Goal: Transaction & Acquisition: Book appointment/travel/reservation

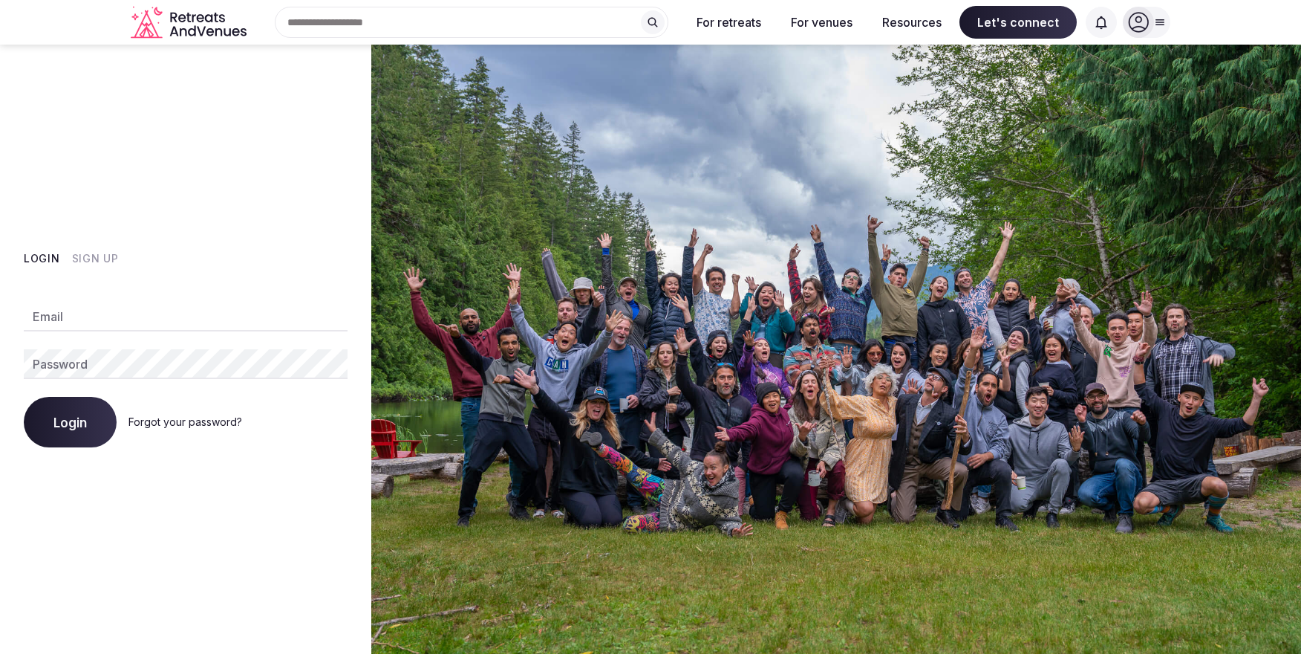
click at [90, 421] on button "Login" at bounding box center [70, 422] width 93 height 51
click at [89, 261] on button "Sign Up" at bounding box center [95, 258] width 47 height 15
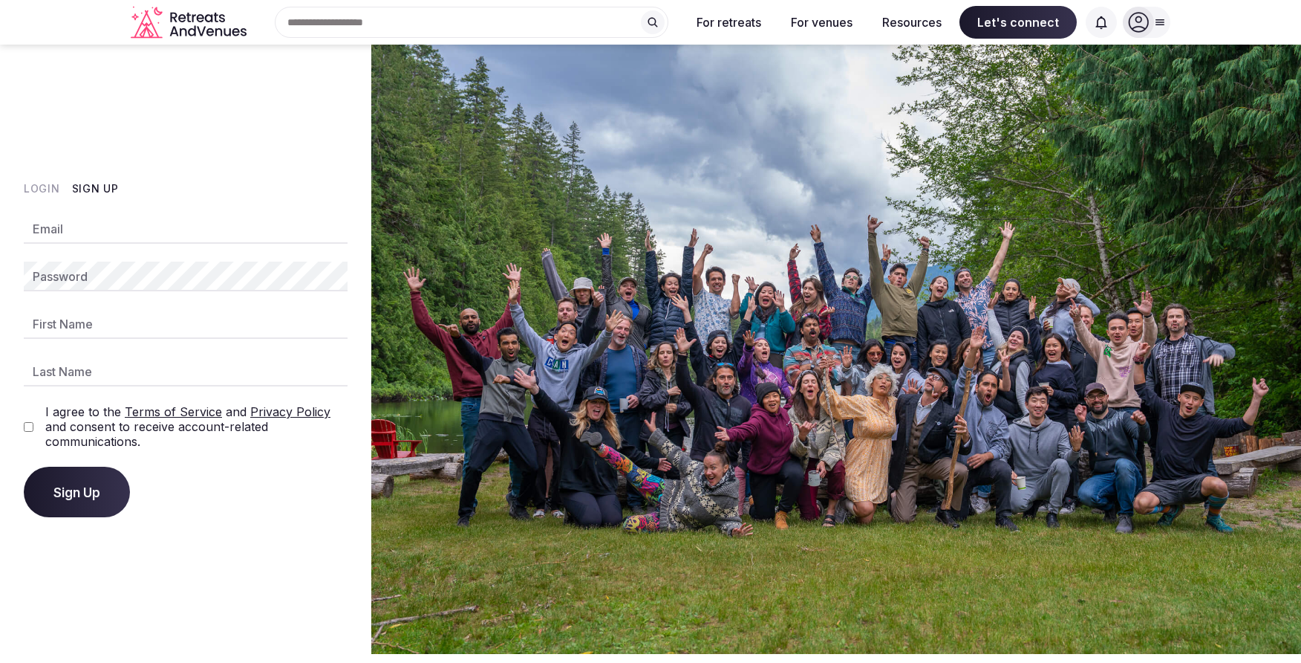
click at [102, 218] on input "Email" at bounding box center [186, 229] width 324 height 30
type input "**********"
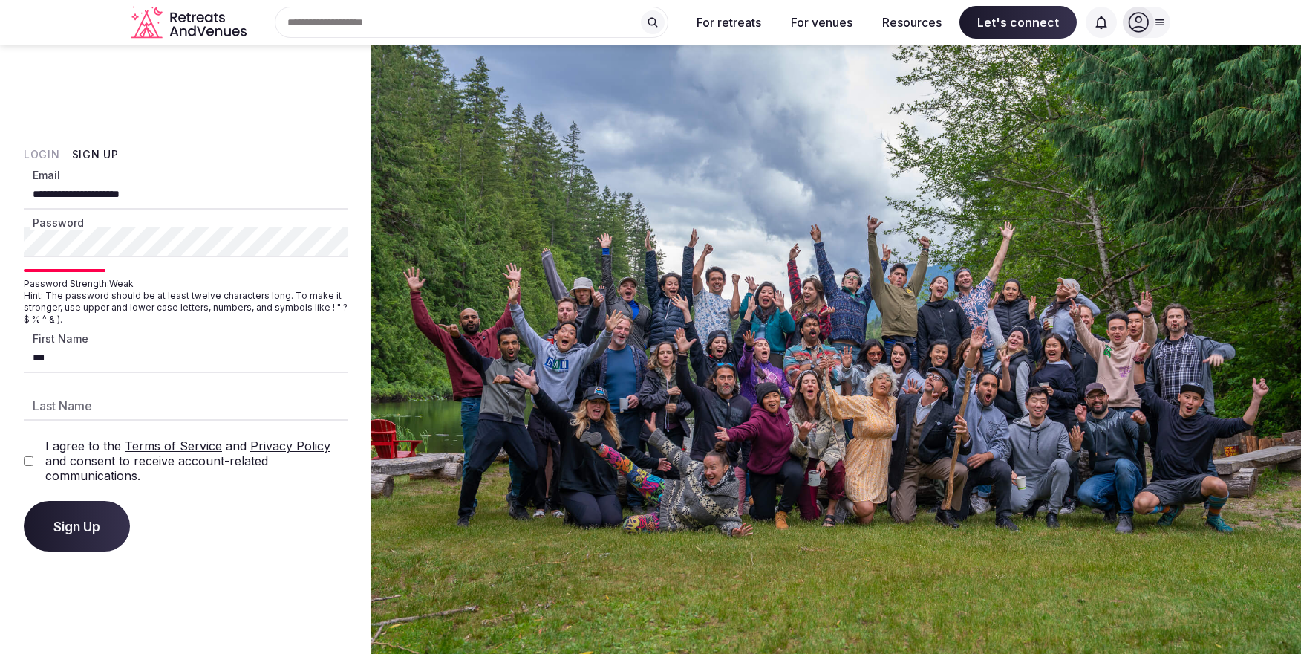
type input "***"
type input "*******"
drag, startPoint x: 51, startPoint y: 446, endPoint x: 48, endPoint y: 457, distance: 10.8
click at [51, 446] on label "I agree to the Terms of Service and Privacy Policy and consent to receive accou…" at bounding box center [196, 460] width 302 height 45
click at [35, 461] on div "I agree to the Terms of Service and Privacy Policy and consent to receive accou…" at bounding box center [186, 460] width 324 height 45
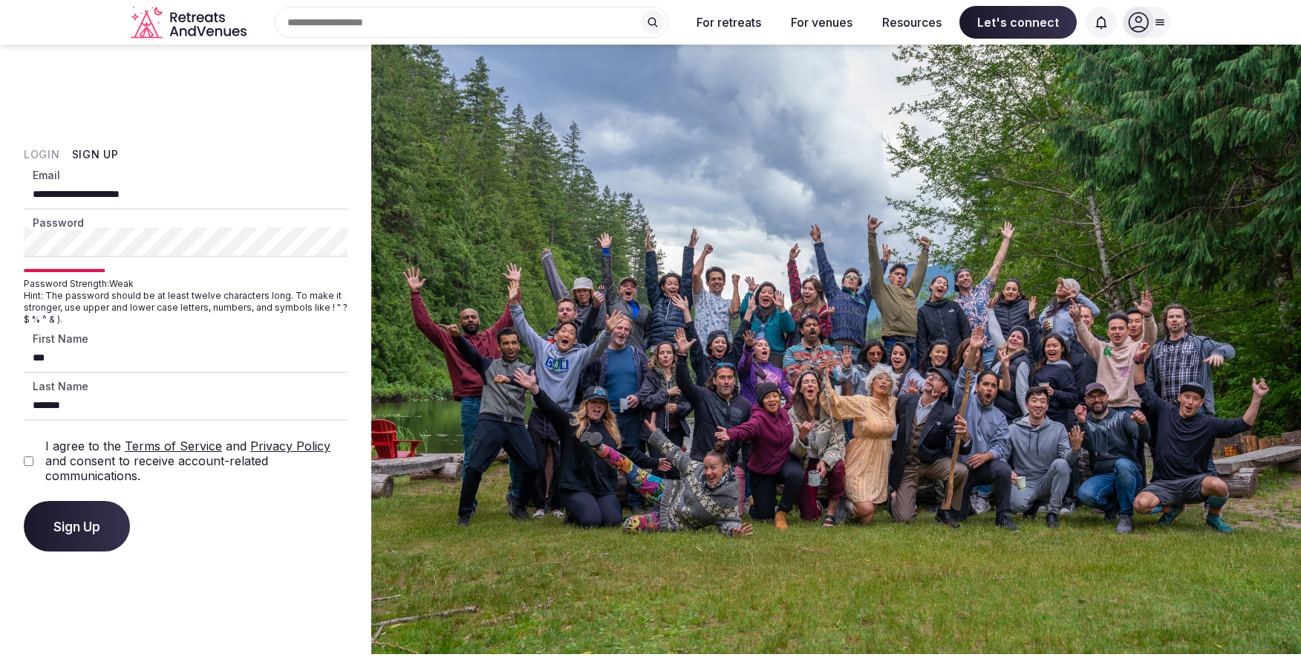
click at [0, 232] on html "**********" at bounding box center [650, 331] width 1301 height 663
drag, startPoint x: 256, startPoint y: 533, endPoint x: 91, endPoint y: 554, distance: 166.3
click at [242, 534] on div "Sign Up" at bounding box center [186, 526] width 324 height 51
drag, startPoint x: 76, startPoint y: 520, endPoint x: 84, endPoint y: 530, distance: 12.6
click at [77, 520] on span "Sign Up" at bounding box center [76, 525] width 47 height 15
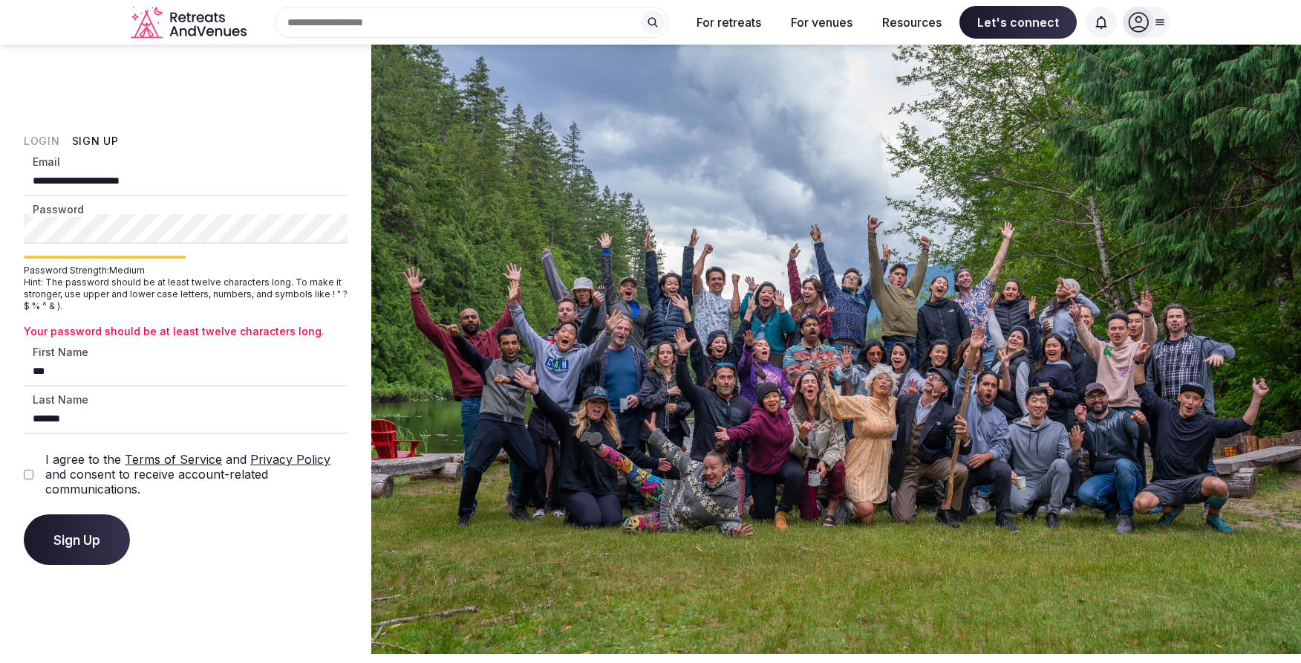
click at [0, 223] on html "**********" at bounding box center [650, 331] width 1301 height 663
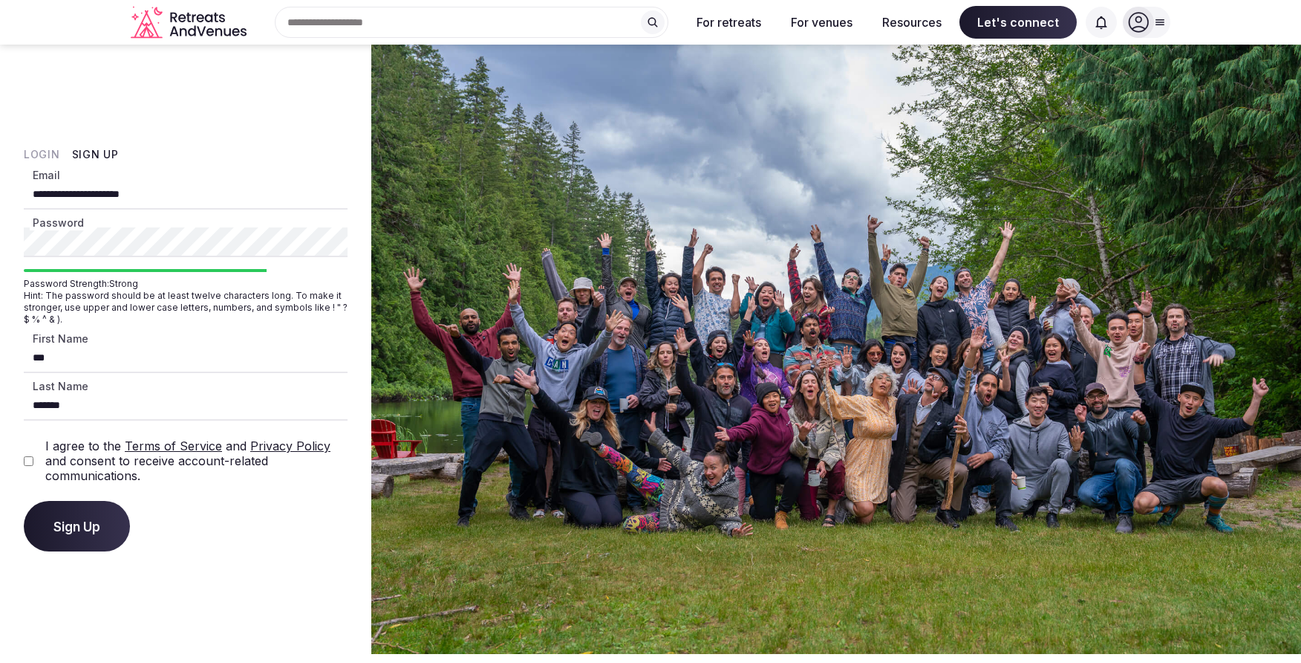
click at [70, 521] on span "Sign Up" at bounding box center [76, 525] width 47 height 15
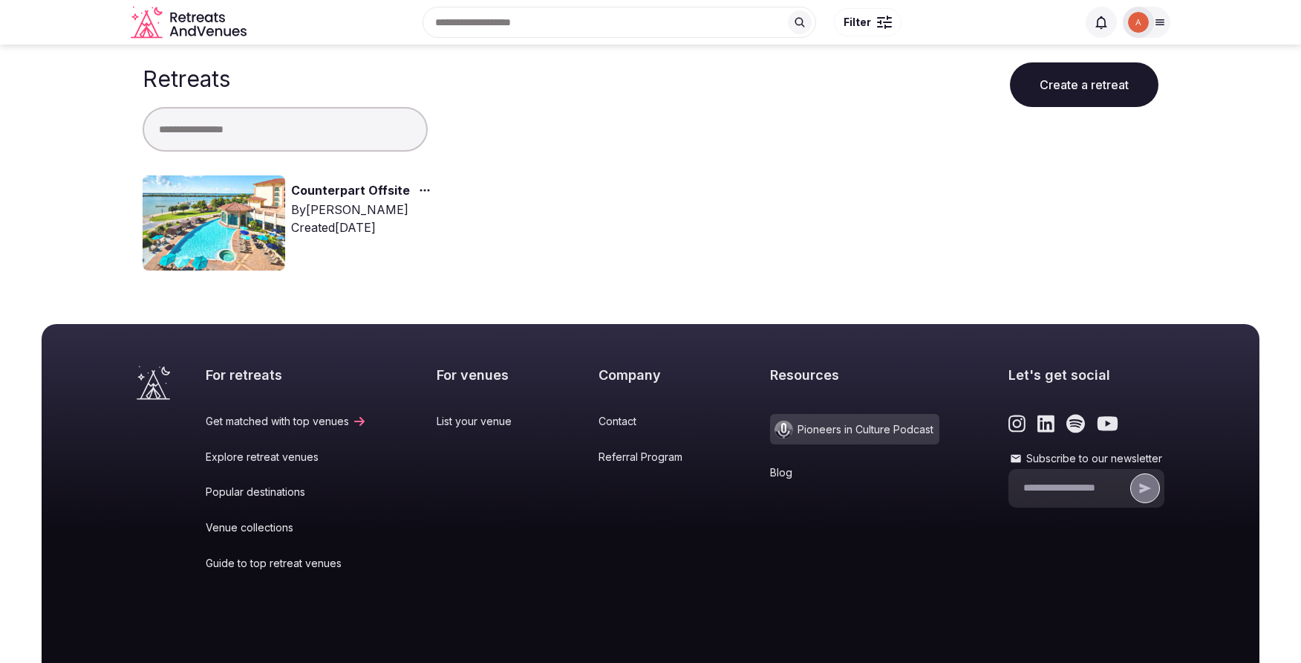
click at [353, 188] on link "Counterpart Offsite" at bounding box center [350, 190] width 119 height 19
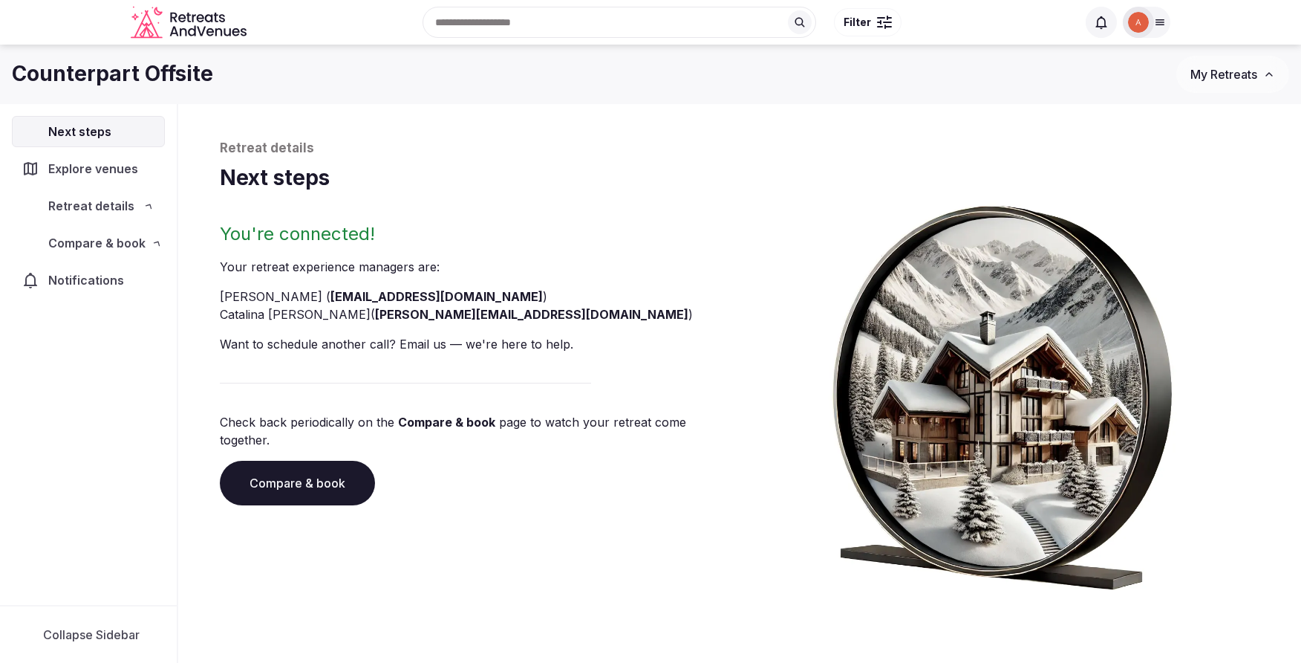
click at [371, 189] on h1 "Next steps" at bounding box center [740, 177] width 1040 height 29
click at [92, 205] on span "Retreat details" at bounding box center [91, 206] width 86 height 18
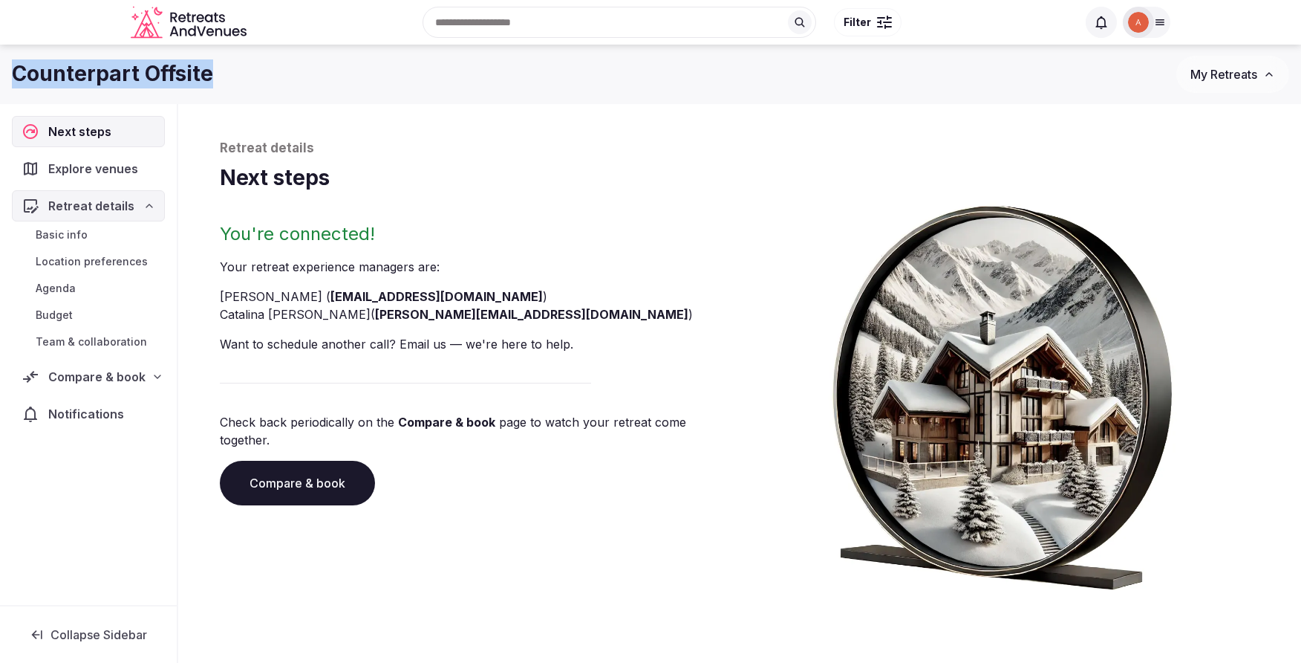
click at [1247, 52] on body "Search Popular Destinations Toscana, Italy Riviera Maya, Mexico Indonesia, Bali…" at bounding box center [650, 331] width 1301 height 663
click at [1244, 73] on span "My Retreats" at bounding box center [1224, 74] width 67 height 15
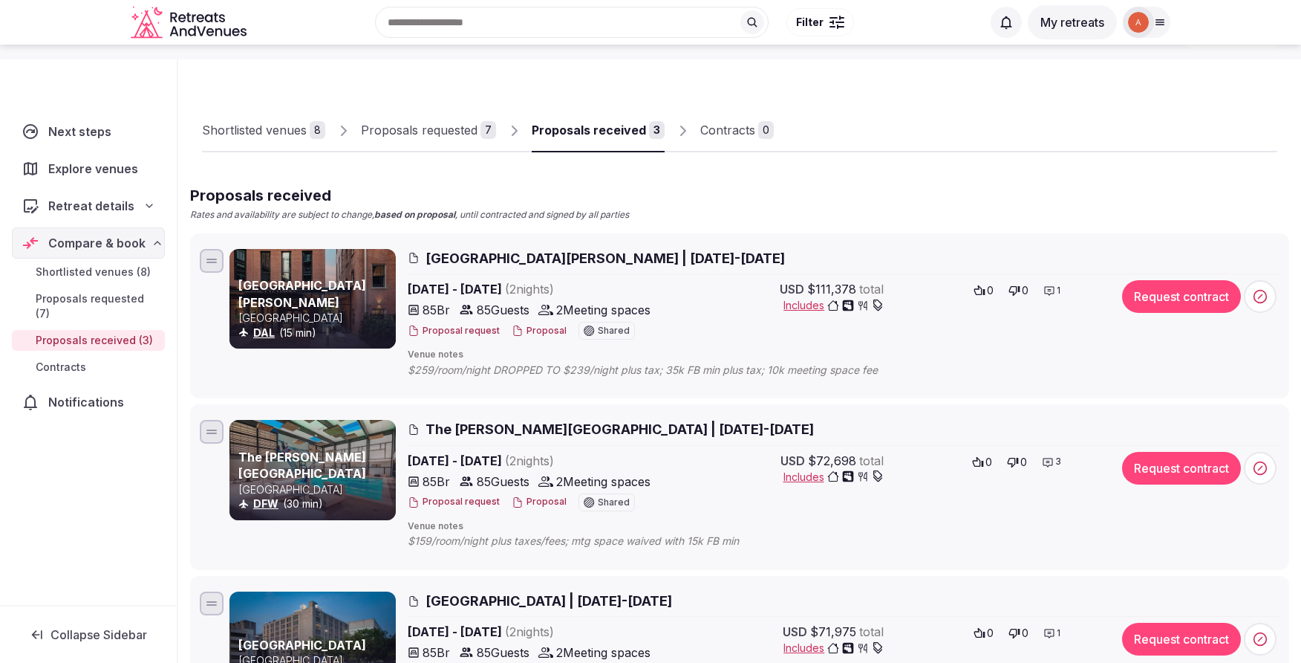
scroll to position [54, 0]
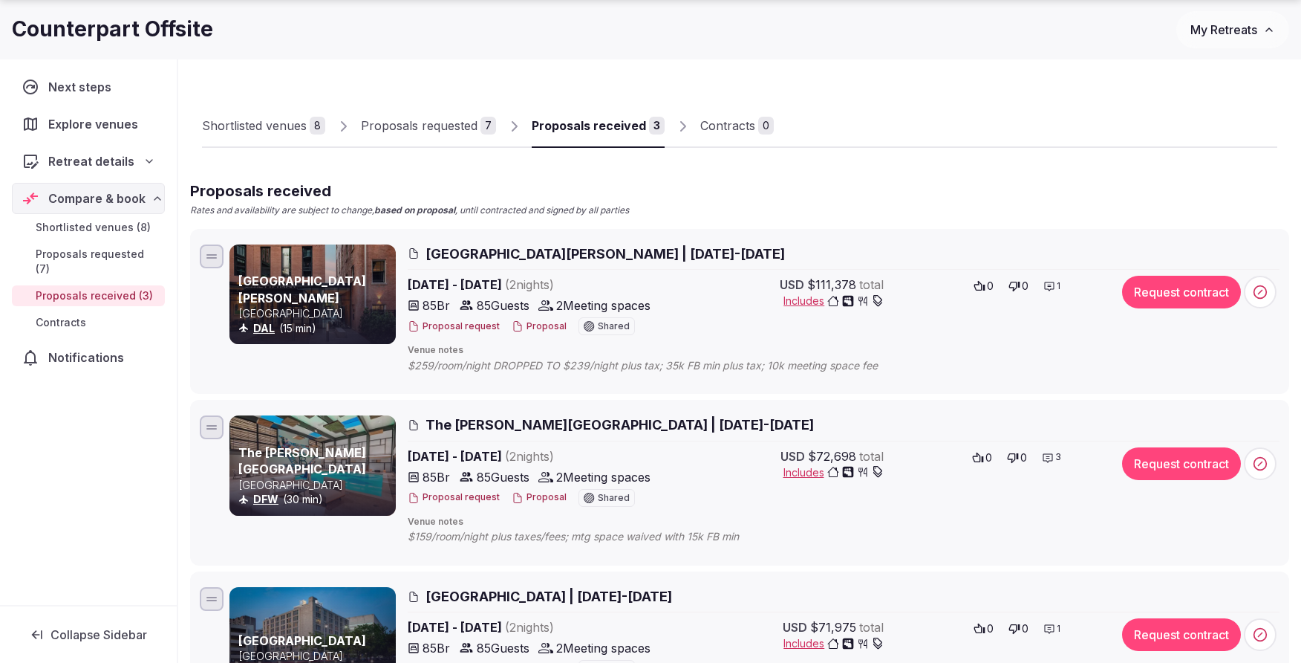
click at [708, 371] on span "$259/room/night DROPPED TO $239/night plus tax; 35k FB min plus tax; 10k meetin…" at bounding box center [658, 365] width 500 height 15
click at [381, 313] on p "[GEOGRAPHIC_DATA]" at bounding box center [315, 313] width 154 height 15
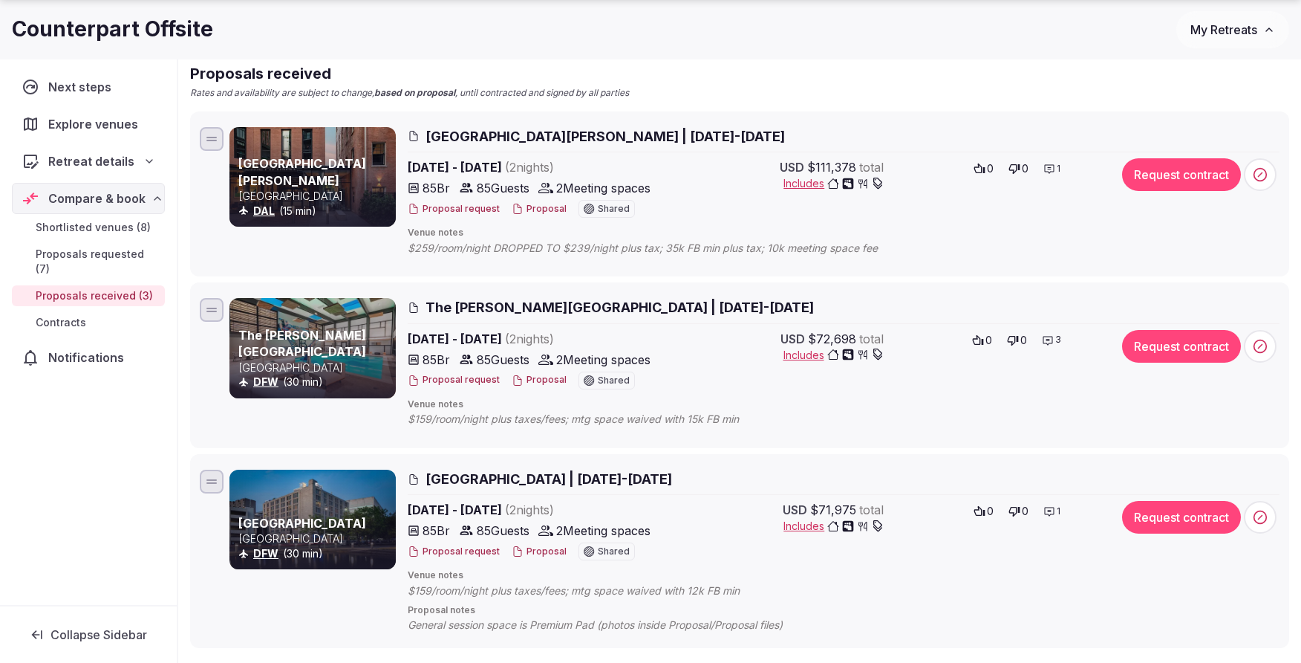
scroll to position [200, 0]
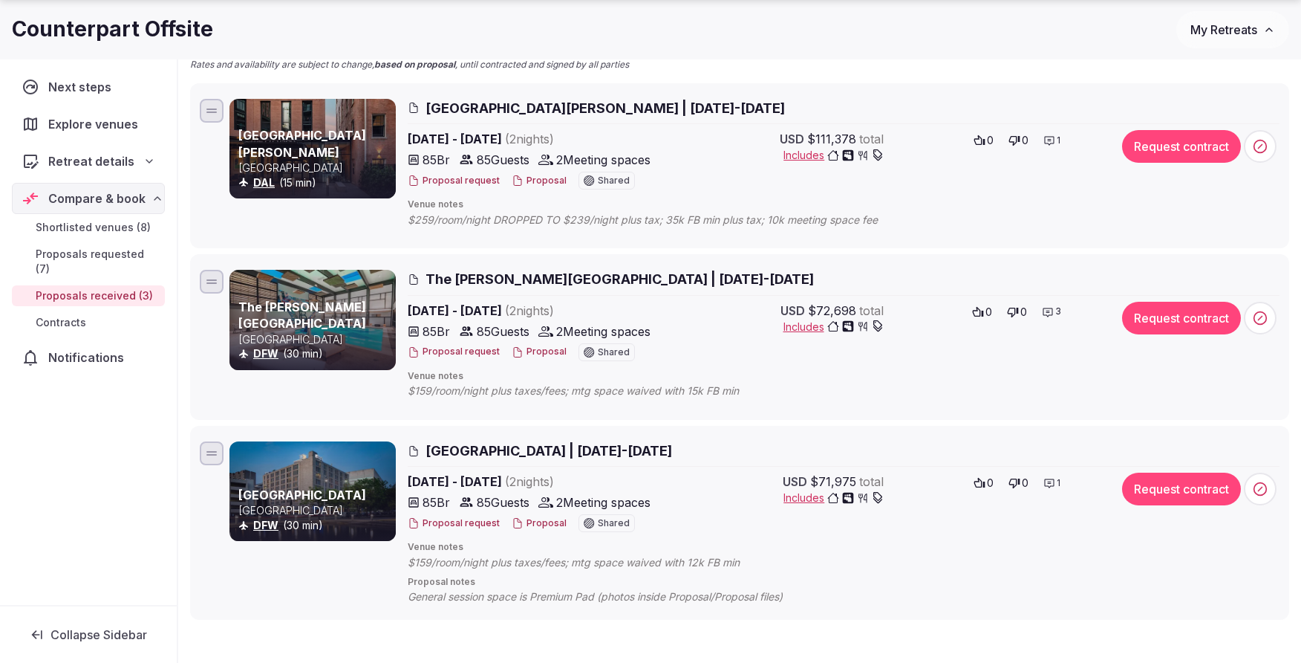
click at [358, 307] on div at bounding box center [313, 320] width 166 height 100
click at [271, 354] on link "DFW" at bounding box center [265, 353] width 25 height 13
drag, startPoint x: 319, startPoint y: 301, endPoint x: 487, endPoint y: 288, distance: 167.6
click at [320, 301] on div at bounding box center [313, 320] width 166 height 100
click at [513, 277] on span "The [PERSON_NAME][GEOGRAPHIC_DATA] | [DATE]-[DATE]" at bounding box center [620, 279] width 388 height 19
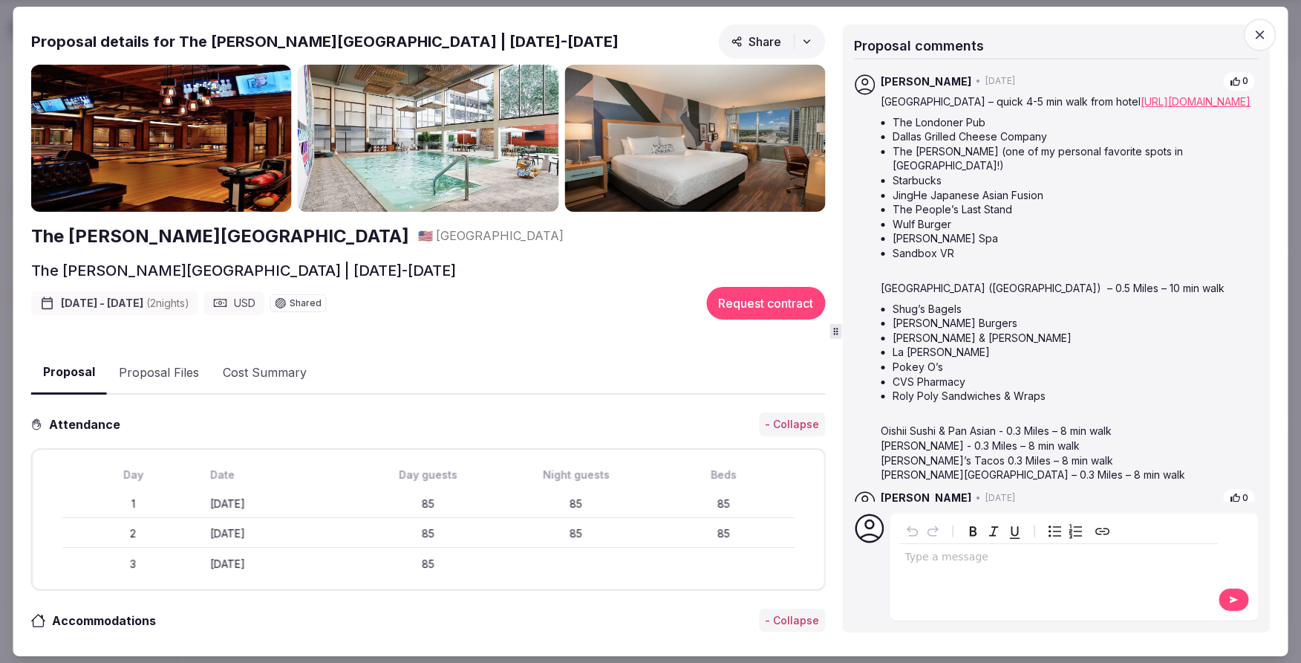
click at [466, 183] on img at bounding box center [428, 138] width 261 height 147
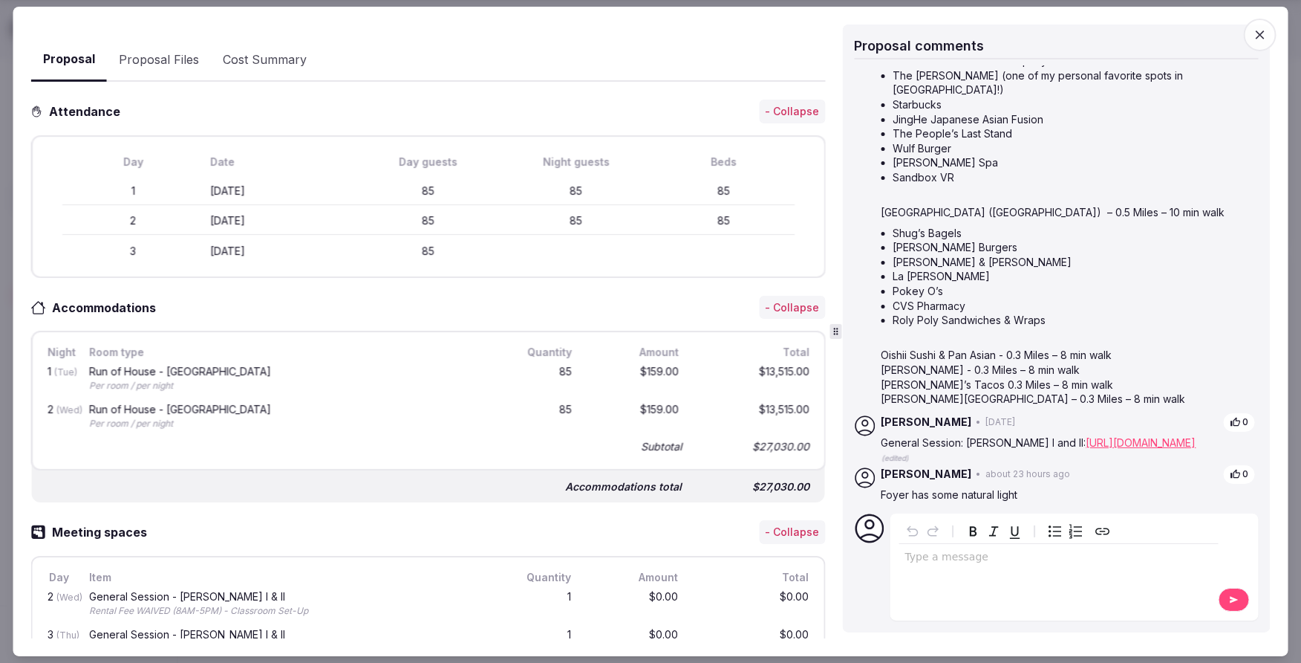
scroll to position [0, 0]
